Goal: Complete application form

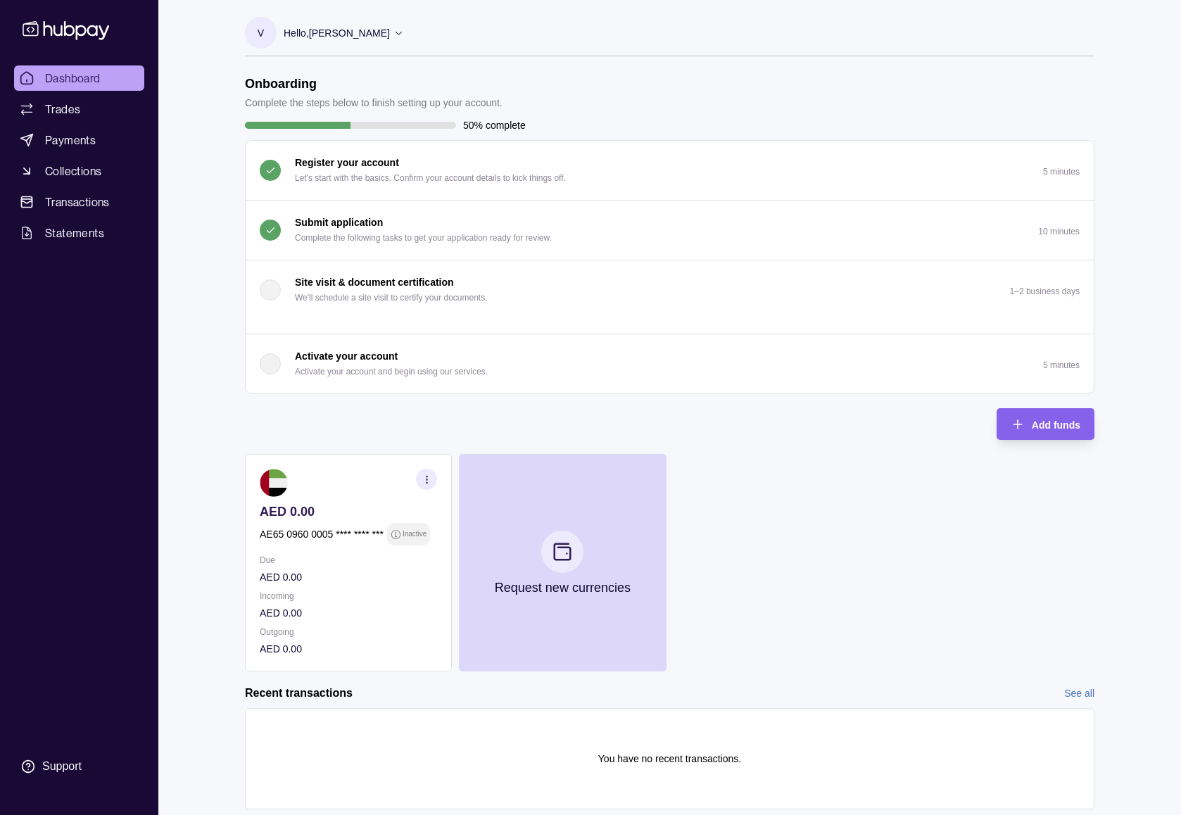
click at [618, 229] on button "Submit application Complete the following tasks to get your application ready f…" at bounding box center [670, 230] width 848 height 59
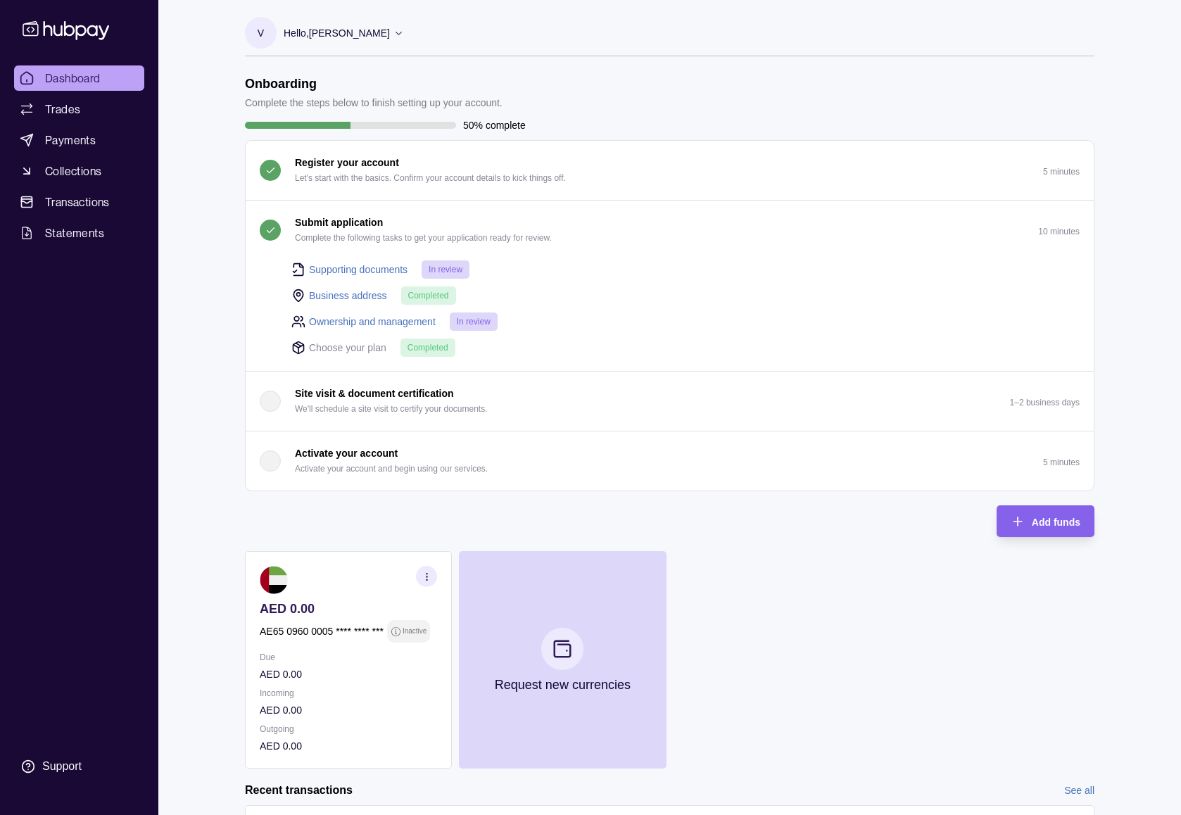
click at [618, 229] on button "Submit application Complete the following tasks to get your application ready f…" at bounding box center [670, 230] width 848 height 59
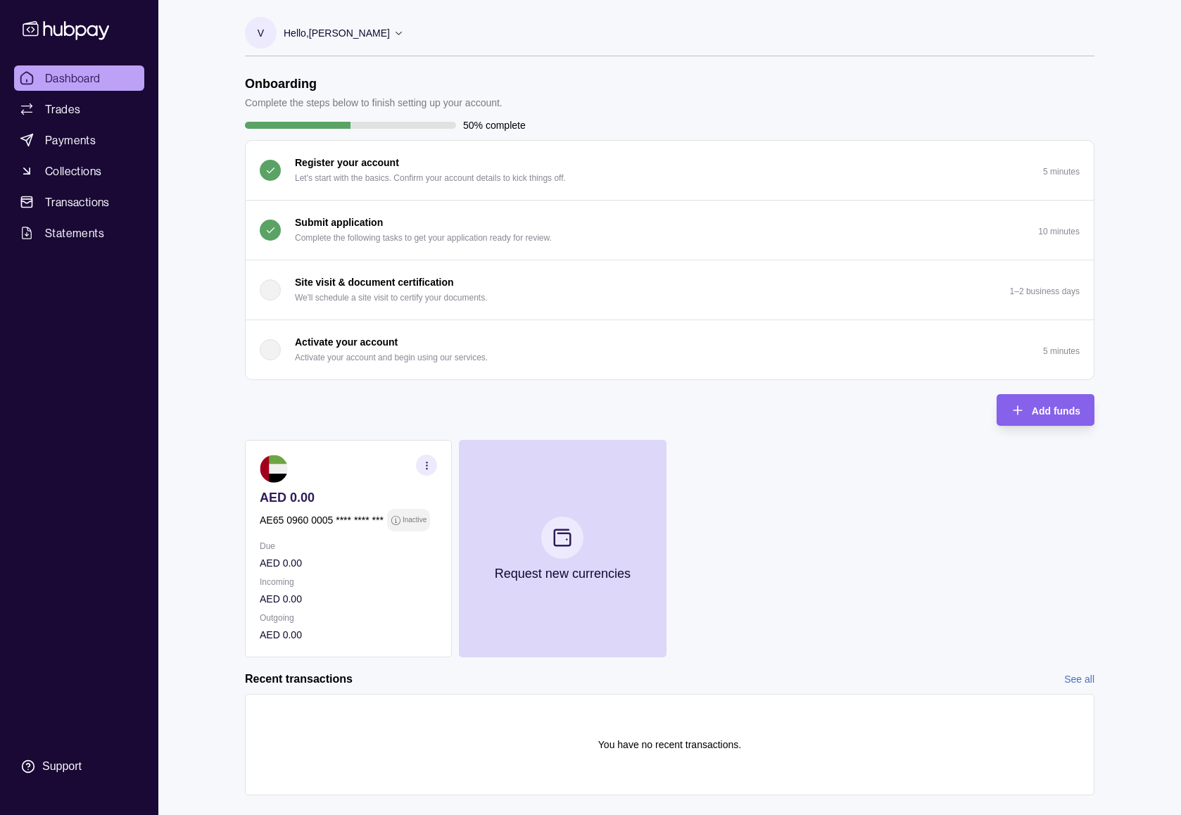
click at [457, 211] on button "Submit application Complete the following tasks to get your application ready f…" at bounding box center [670, 230] width 848 height 59
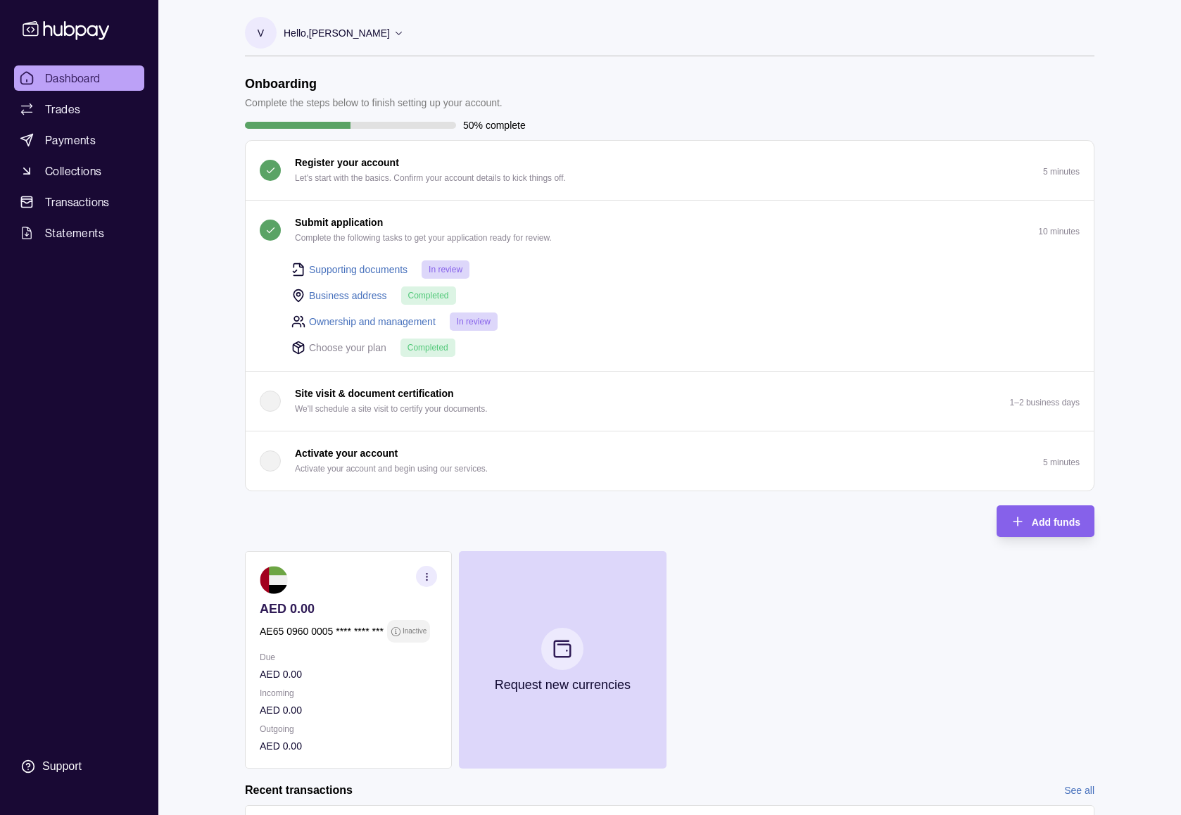
click at [481, 220] on div "Submit application Complete the following tasks to get your application ready f…" at bounding box center [423, 230] width 257 height 31
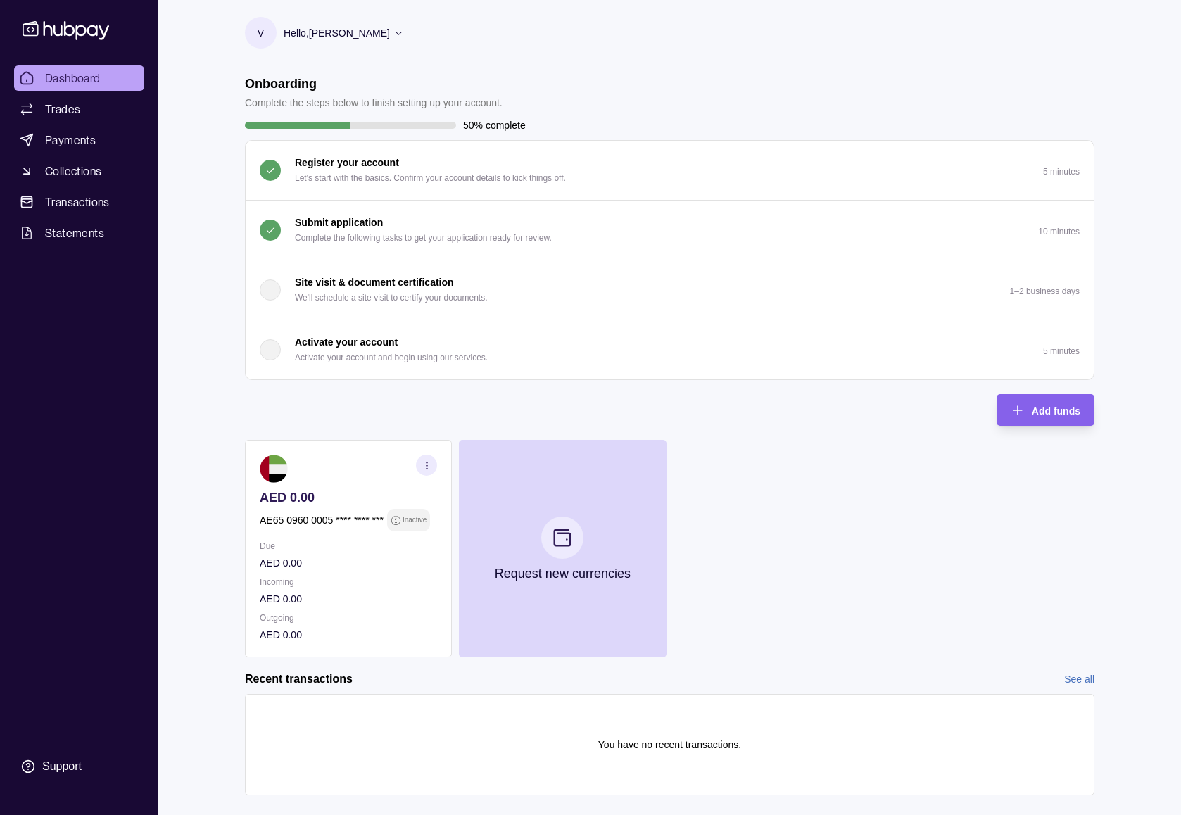
click at [413, 217] on div "Submit application Complete the following tasks to get your application ready f…" at bounding box center [423, 230] width 257 height 31
